Goal: Transaction & Acquisition: Obtain resource

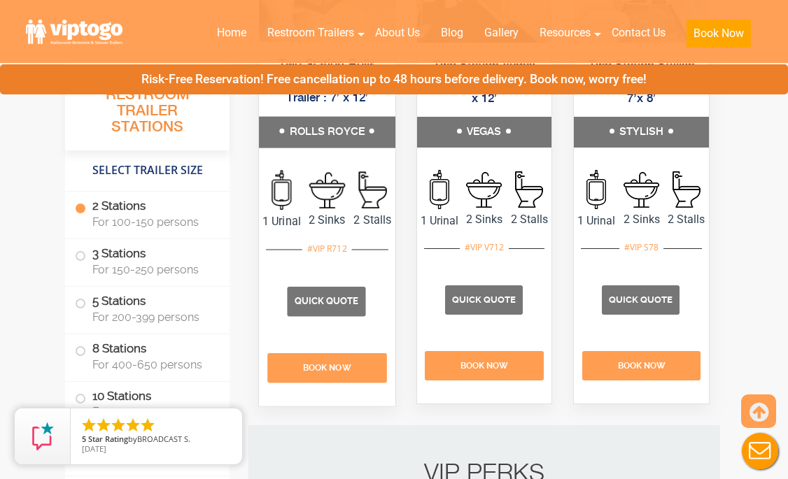
scroll to position [895, 0]
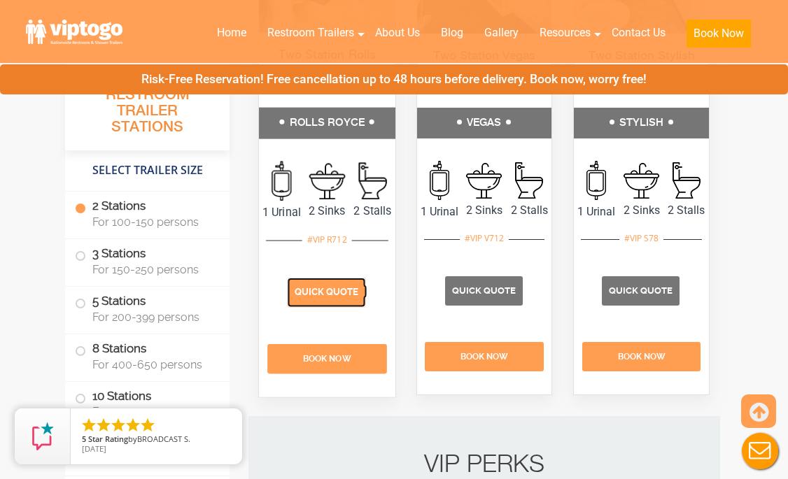
click at [327, 297] on span "Quick Quote" at bounding box center [327, 292] width 64 height 10
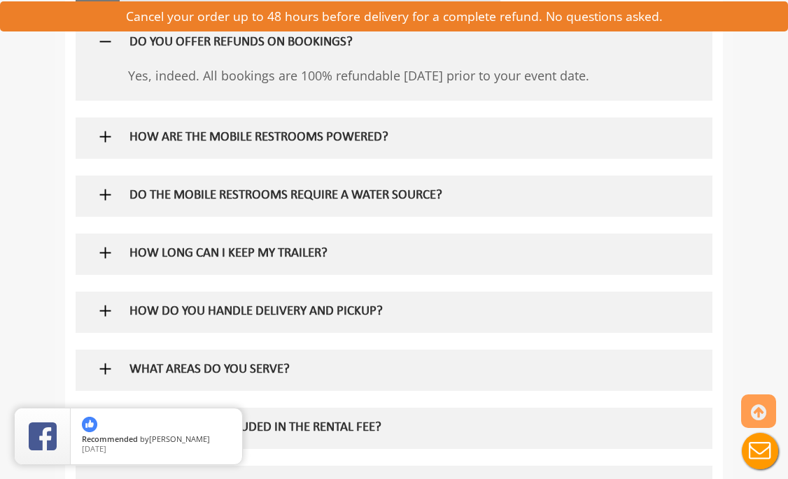
scroll to position [949, 0]
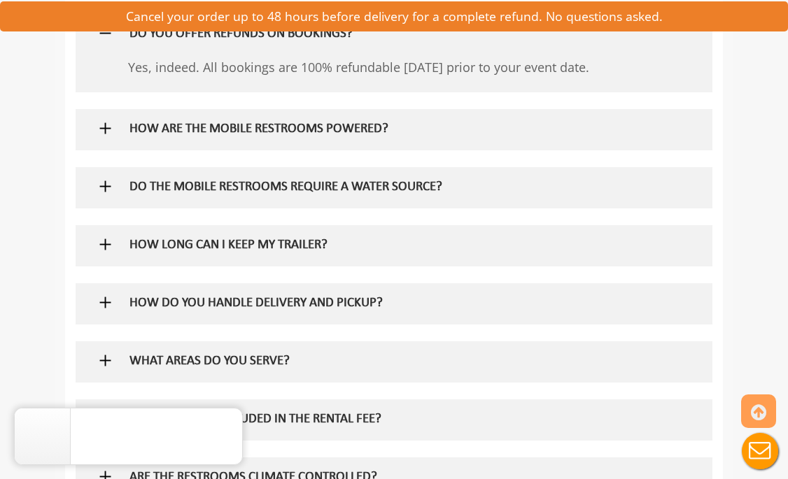
click at [106, 246] on img at bounding box center [105, 244] width 17 height 17
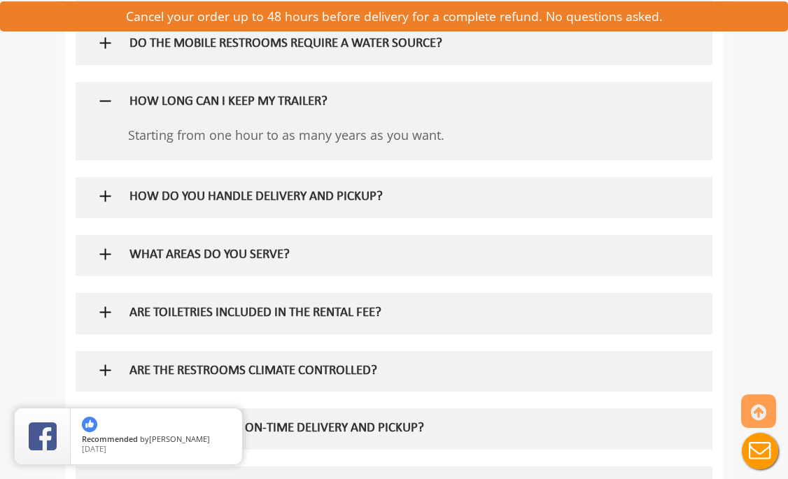
scroll to position [1094, 0]
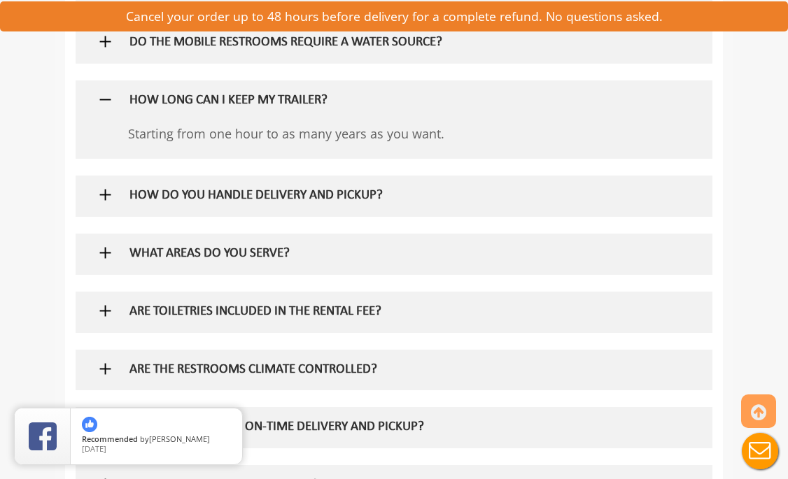
click at [102, 188] on img at bounding box center [105, 194] width 17 height 17
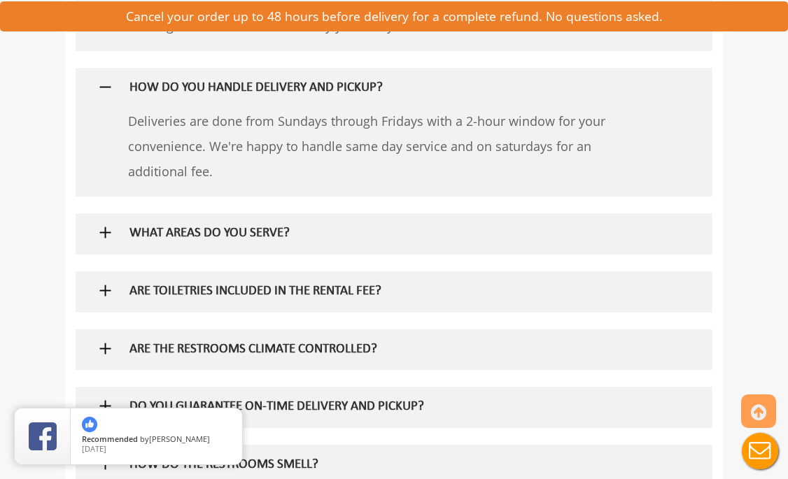
scroll to position [1206, 0]
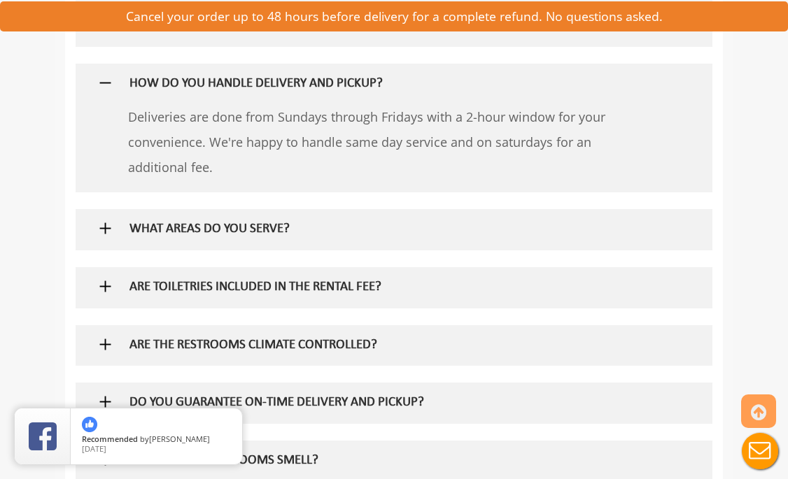
click at [103, 226] on img at bounding box center [105, 228] width 17 height 17
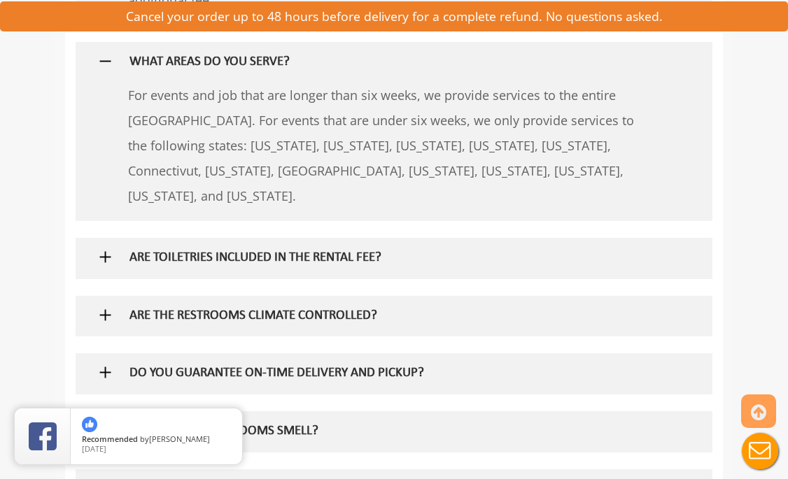
scroll to position [1375, 0]
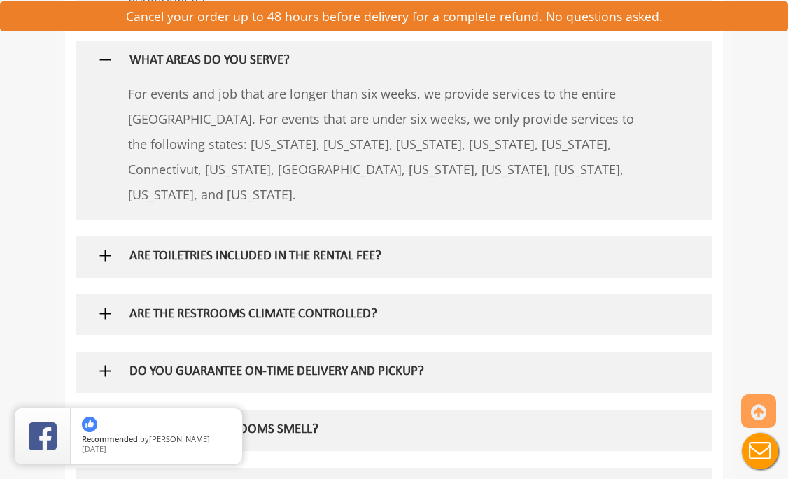
click at [106, 250] on img at bounding box center [105, 255] width 17 height 17
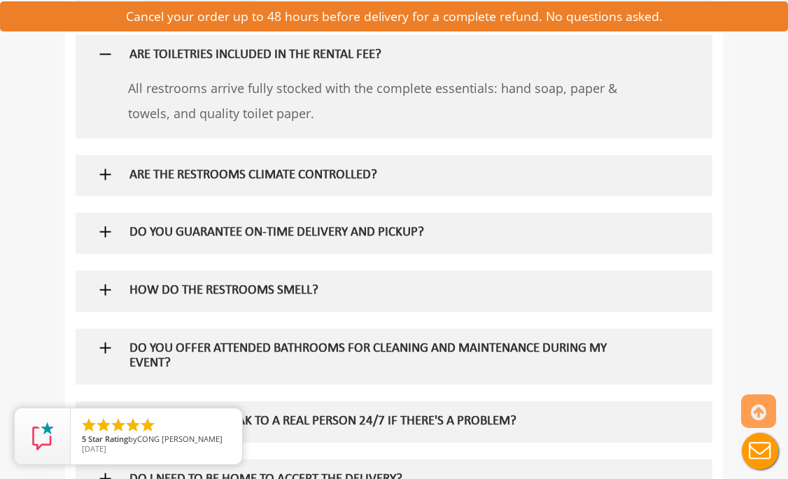
scroll to position [1581, 0]
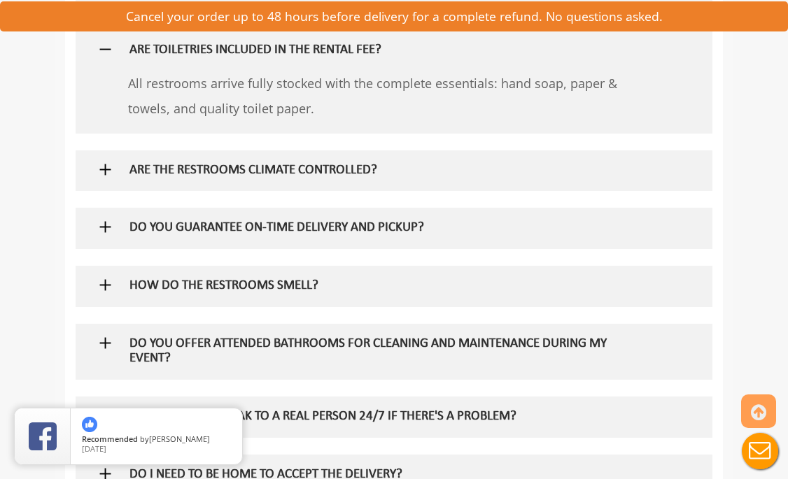
click at [108, 167] on img at bounding box center [105, 169] width 17 height 17
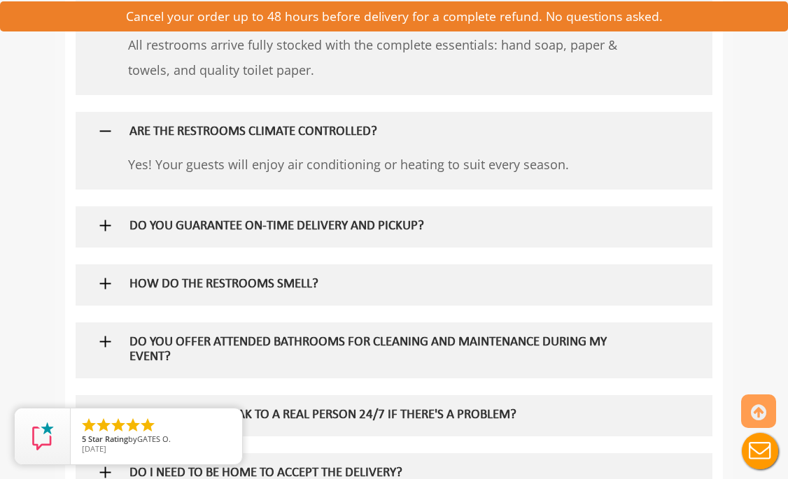
scroll to position [1620, 0]
click at [103, 276] on img at bounding box center [105, 282] width 17 height 17
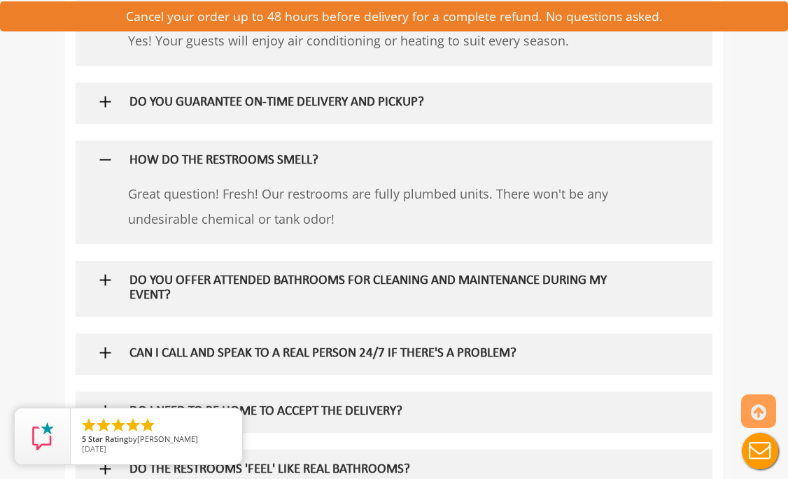
scroll to position [1744, 0]
click at [105, 276] on img at bounding box center [105, 279] width 17 height 17
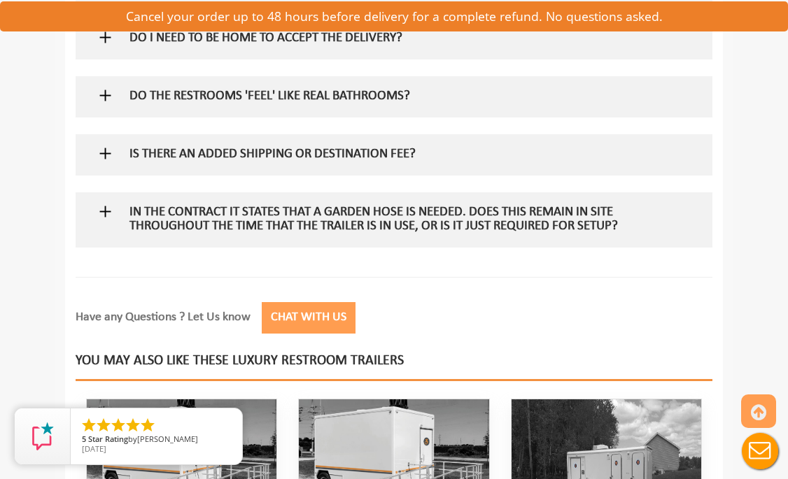
scroll to position [2183, 0]
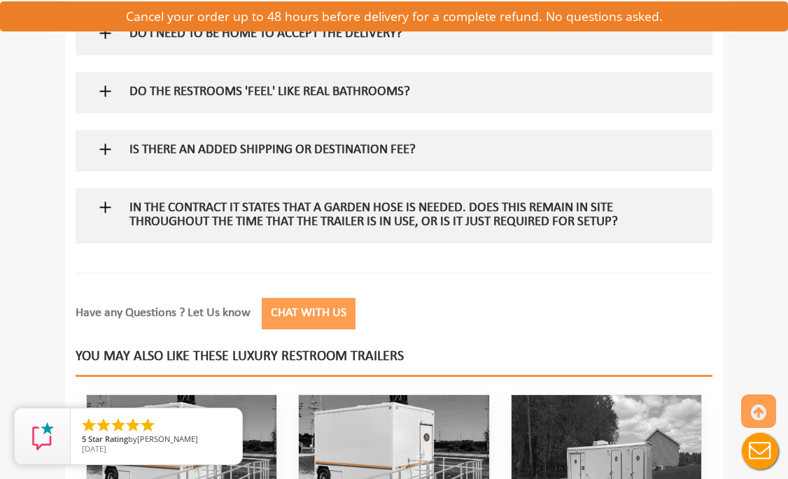
click at [302, 323] on button "Chat with Us" at bounding box center [309, 313] width 94 height 31
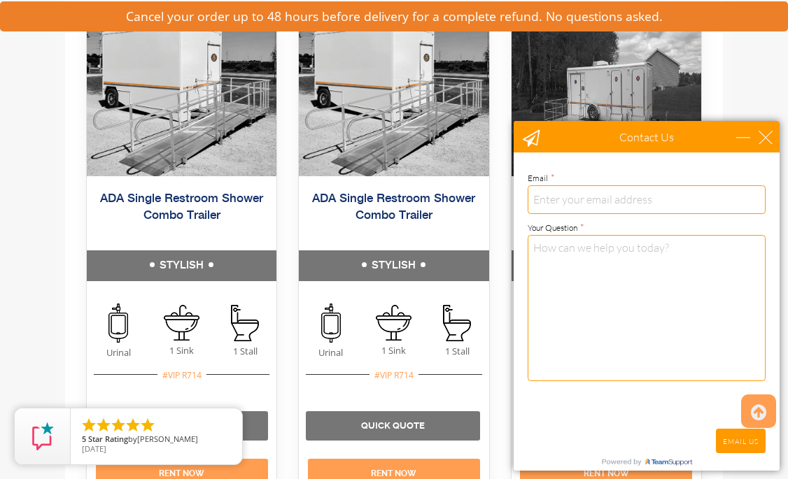
scroll to position [2566, 0]
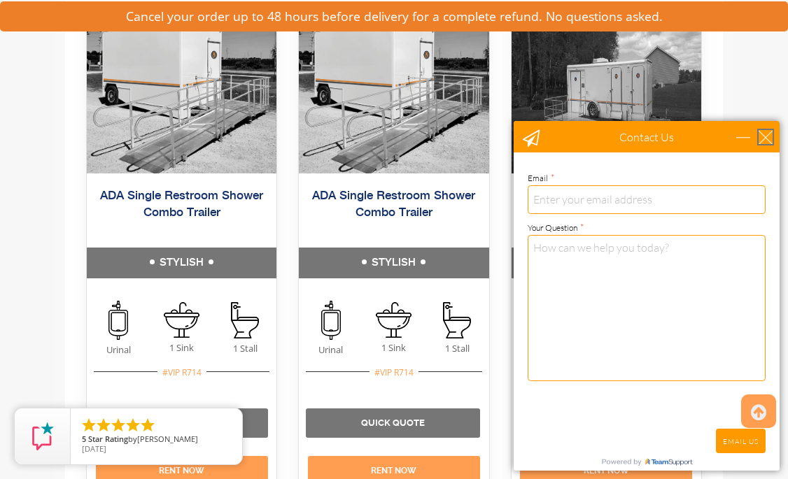
click at [765, 136] on div "close" at bounding box center [765, 137] width 14 height 14
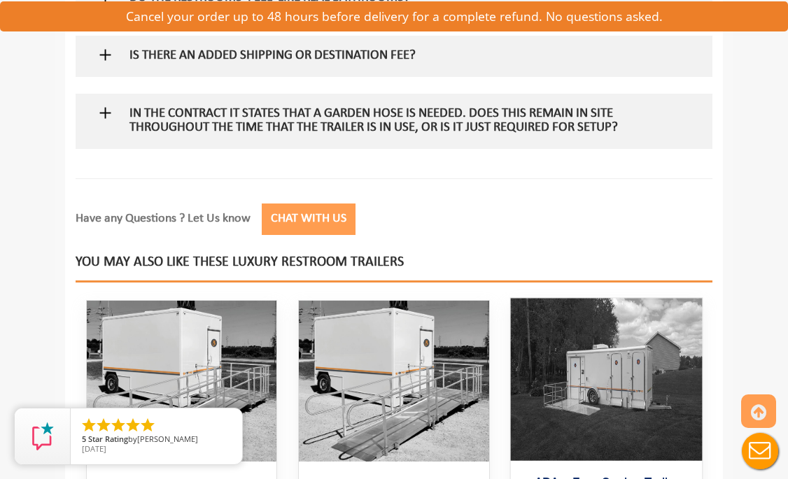
scroll to position [2287, 0]
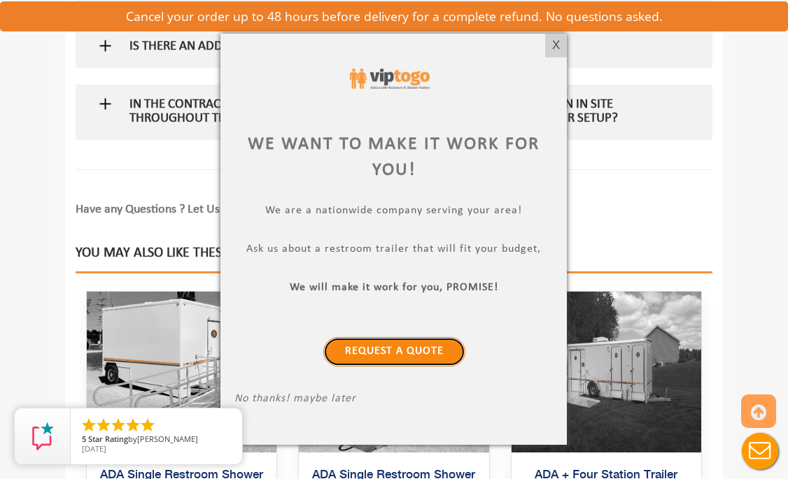
click at [393, 350] on link "Request a Quote" at bounding box center [394, 351] width 142 height 29
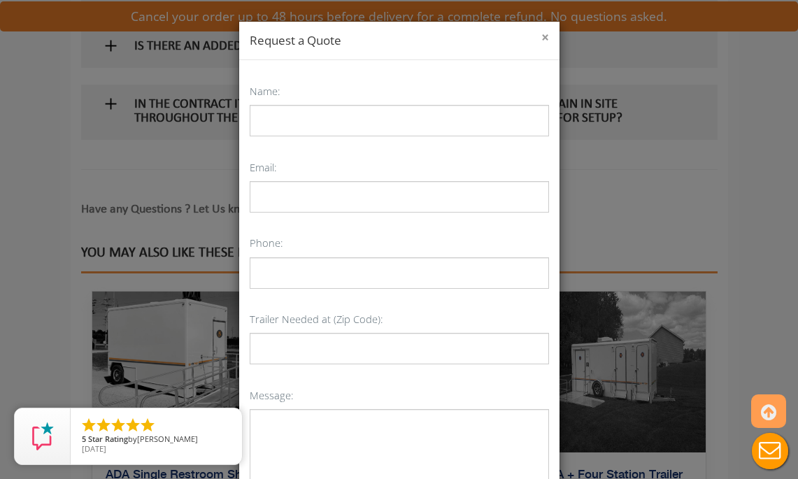
click at [541, 38] on button "×" at bounding box center [545, 38] width 8 height 14
